Goal: Navigation & Orientation: Find specific page/section

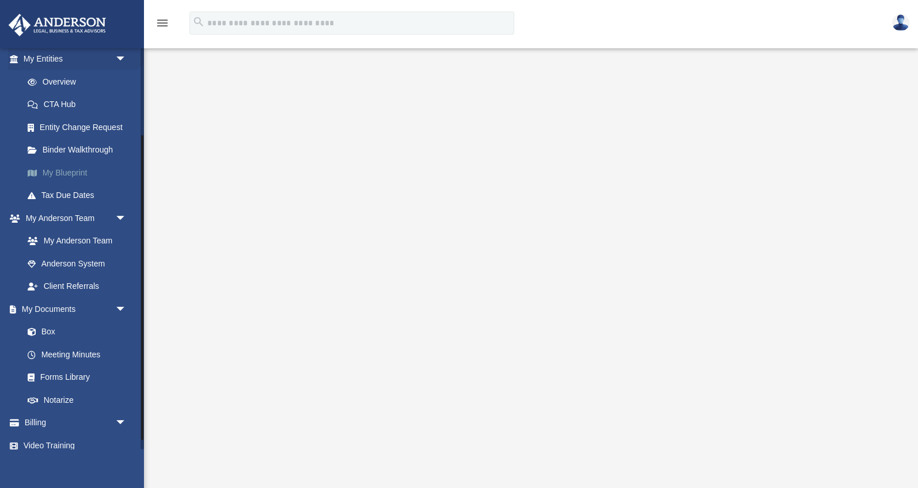
scroll to position [115, 0]
click at [48, 328] on link "Box" at bounding box center [80, 334] width 128 height 23
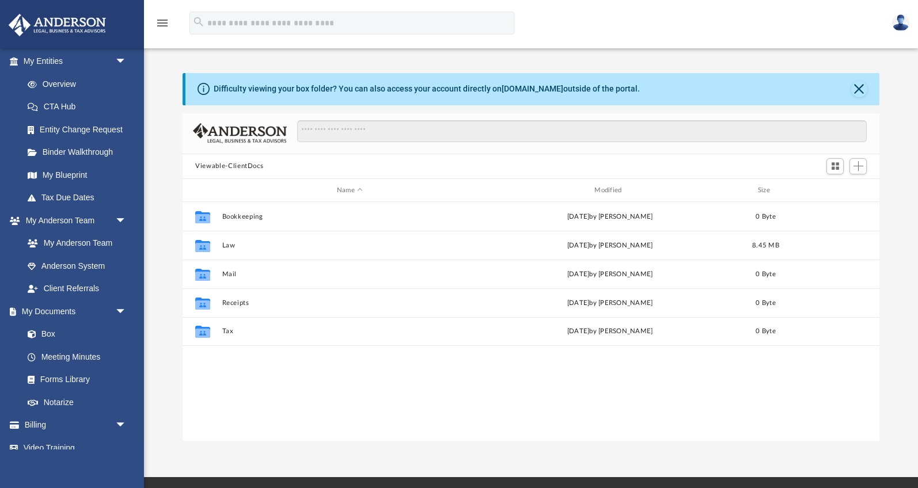
scroll to position [261, 696]
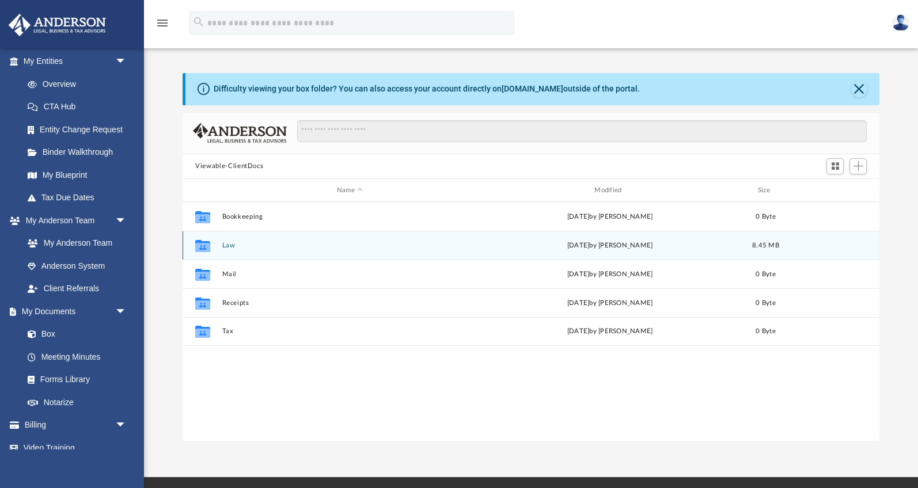
click at [244, 254] on div "Collaborated Folder Law [DATE] by [PERSON_NAME] 8.45 MB" at bounding box center [530, 245] width 697 height 29
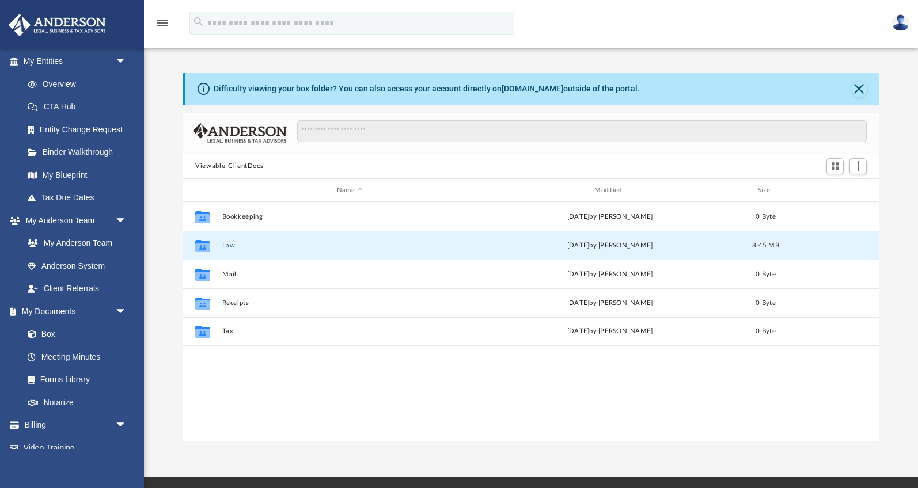
click at [244, 255] on div "Collaborated Folder Law [DATE] by [PERSON_NAME] 8.45 MB" at bounding box center [530, 245] width 697 height 29
click at [225, 243] on button "Law" at bounding box center [349, 245] width 255 height 7
click at [269, 246] on button "746 W 7th, LLC" at bounding box center [349, 245] width 255 height 7
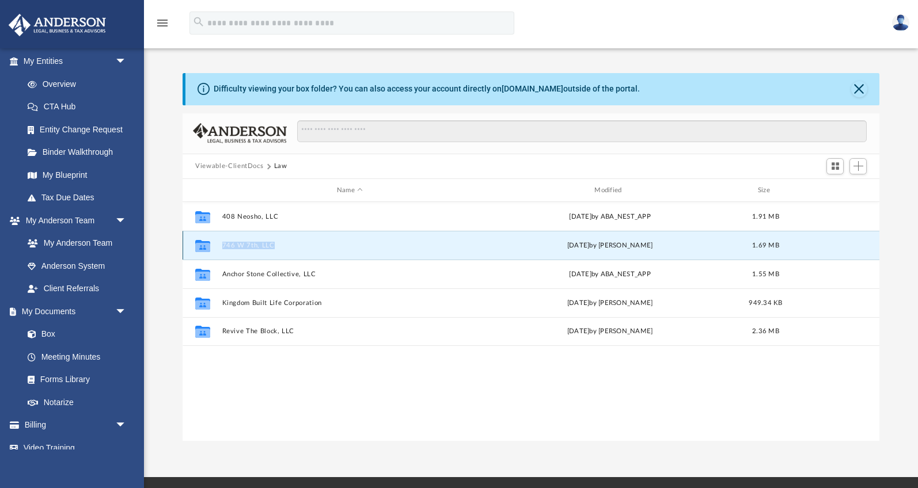
click at [269, 246] on button "746 W 7th, LLC" at bounding box center [349, 245] width 255 height 7
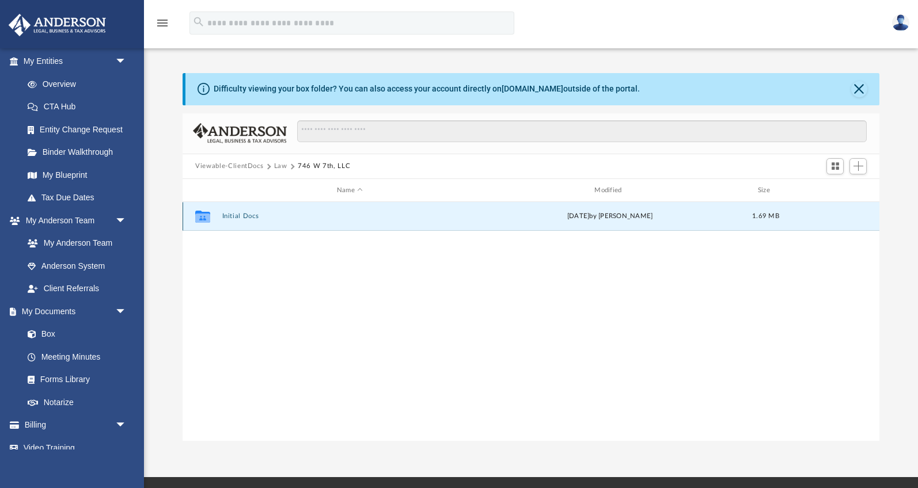
click at [244, 218] on button "Initial Docs" at bounding box center [349, 216] width 255 height 7
